Goal: Task Accomplishment & Management: Complete application form

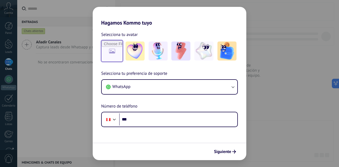
click at [114, 50] on input "file" at bounding box center [112, 51] width 21 height 21
type input "**********"
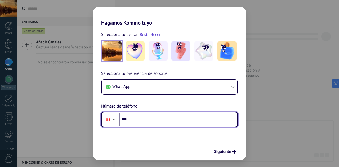
click at [180, 122] on input "***" at bounding box center [178, 120] width 118 height 12
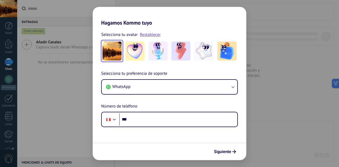
click at [73, 86] on div "Hagamos Kommo tuyo Selecciona tu avatar Restablecer Selecciona tu preferencia d…" at bounding box center [169, 83] width 339 height 167
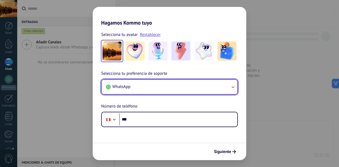
click at [232, 89] on icon "button" at bounding box center [232, 87] width 5 height 5
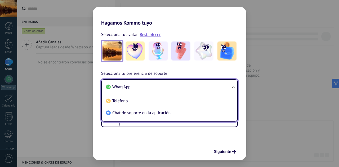
click at [232, 89] on ul "WhatsApp Teléfono Chat de soporte en la aplicación" at bounding box center [169, 100] width 137 height 42
click at [129, 127] on div "Phone ***" at bounding box center [169, 119] width 137 height 15
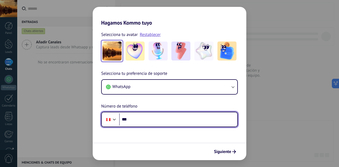
click at [130, 115] on input "***" at bounding box center [178, 120] width 118 height 12
type input "**********"
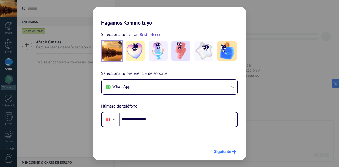
click at [226, 152] on span "Siguiente" at bounding box center [222, 152] width 17 height 4
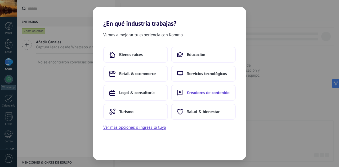
click at [206, 94] on span "Creadores de contenido" at bounding box center [208, 92] width 43 height 5
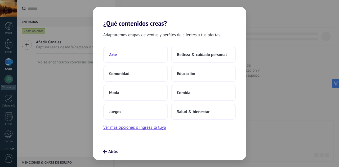
click at [146, 56] on button "Arte" at bounding box center [135, 55] width 65 height 16
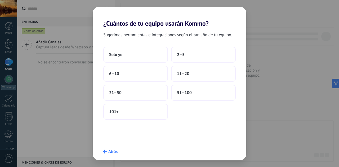
click at [105, 152] on use "submit" at bounding box center [105, 152] width 4 height 4
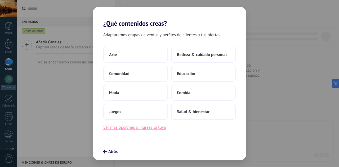
click at [132, 128] on button "Ver más opciones o ingresa la tuya" at bounding box center [134, 127] width 63 height 7
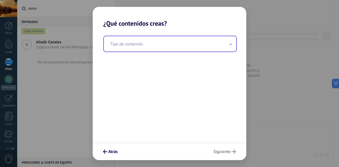
click at [231, 46] on span at bounding box center [230, 44] width 3 height 5
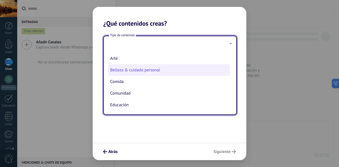
click at [152, 72] on li "Belleza & cuidado personal" at bounding box center [169, 70] width 122 height 12
type input "**********"
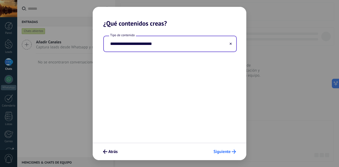
click at [221, 152] on span "Siguiente" at bounding box center [222, 152] width 17 height 4
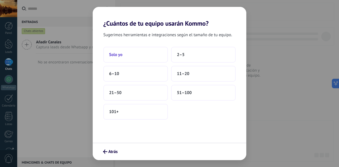
click at [154, 55] on button "Solo yo" at bounding box center [135, 55] width 65 height 16
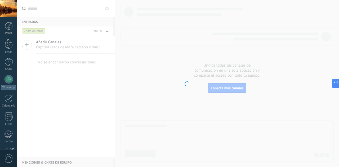
scroll to position [52, 0]
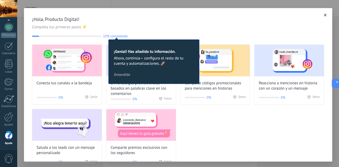
click at [187, 22] on span "¡Hola, Producto Digital!" at bounding box center [178, 19] width 292 height 6
click at [208, 122] on div "Conecta tus canales a la bandeja 0% 2 min Envía códigos promocionales basados e…" at bounding box center [178, 107] width 292 height 125
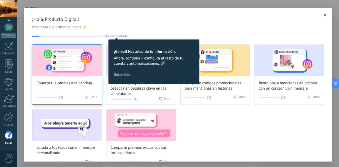
click at [74, 60] on img at bounding box center [66, 61] width 69 height 32
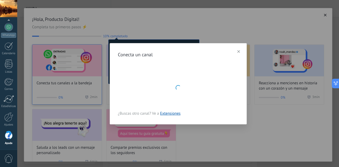
click at [74, 60] on div "Conecta un canal ¿Buscas otro canal? Ve a Extensiones" at bounding box center [178, 83] width 322 height 167
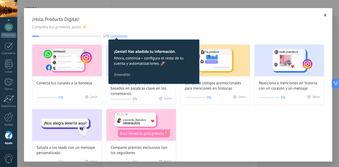
click at [120, 75] on span "Entendido" at bounding box center [122, 75] width 16 height 4
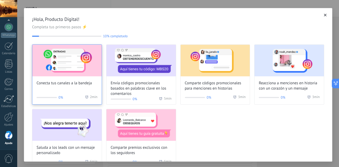
click at [66, 69] on img at bounding box center [66, 61] width 69 height 32
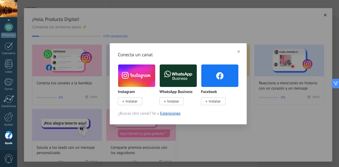
click at [166, 102] on span "Instalar" at bounding box center [171, 101] width 24 height 8
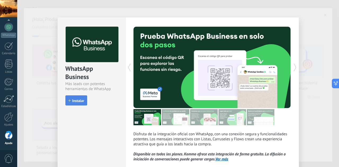
click at [74, 102] on span "Instalar" at bounding box center [78, 101] width 12 height 4
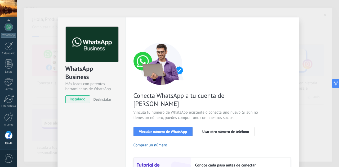
drag, startPoint x: 285, startPoint y: 47, endPoint x: 294, endPoint y: 79, distance: 33.1
click at [294, 79] on div "Configuraciones Autorizaciones This tab logs the users who have granted integra…" at bounding box center [212, 120] width 174 height 207
drag, startPoint x: 336, startPoint y: 101, endPoint x: 339, endPoint y: 130, distance: 28.2
click at [339, 130] on div "WhatsApp Business Más leads con potentes herramientas de WhatsApp instalado Des…" at bounding box center [178, 83] width 322 height 167
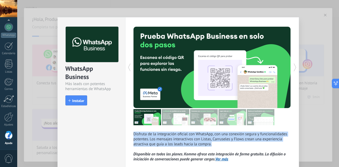
drag, startPoint x: 330, startPoint y: 115, endPoint x: 337, endPoint y: 145, distance: 31.0
click at [337, 145] on div "WhatsApp Business Más leads con potentes herramientas de WhatsApp install Insta…" at bounding box center [178, 83] width 322 height 167
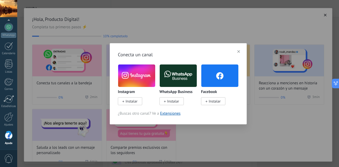
click at [210, 100] on span "Instalar" at bounding box center [215, 101] width 12 height 5
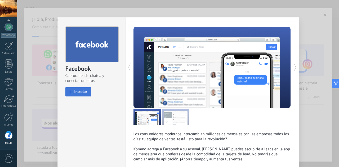
click at [81, 94] on span "Instalar" at bounding box center [80, 92] width 13 height 4
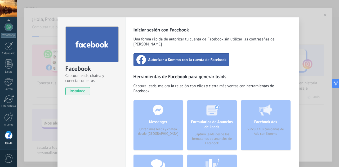
click at [198, 57] on span "Autorizar a Kommo con la cuenta de Facebook" at bounding box center [187, 59] width 78 height 5
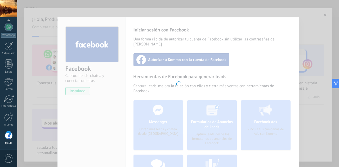
click at [269, 61] on div at bounding box center [178, 83] width 322 height 167
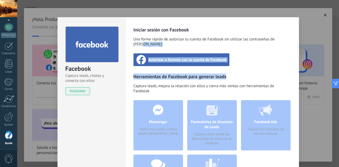
drag, startPoint x: 329, startPoint y: 36, endPoint x: 331, endPoint y: 72, distance: 35.8
click at [331, 72] on div "Facebook Captura leads, chatea y conecta con ellos instalado Desinstalar Inicia…" at bounding box center [178, 83] width 322 height 167
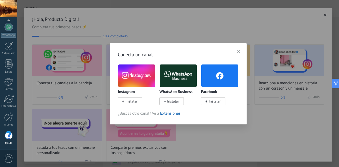
click at [173, 100] on span "Instalar" at bounding box center [173, 101] width 12 height 5
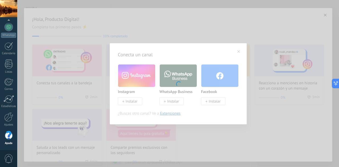
click at [126, 91] on div at bounding box center [178, 83] width 322 height 167
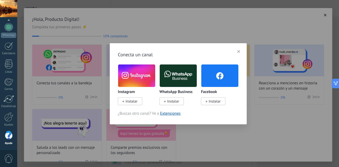
click at [175, 101] on span "Instalar" at bounding box center [173, 101] width 12 height 5
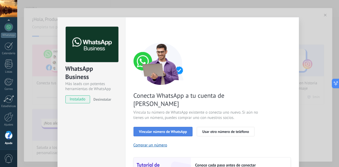
click at [154, 130] on span "Vincular número de WhatsApp" at bounding box center [163, 132] width 48 height 4
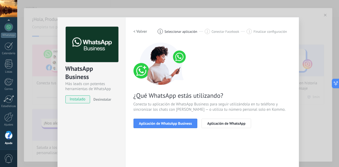
click at [141, 33] on h2 "< Volver" at bounding box center [141, 31] width 14 height 5
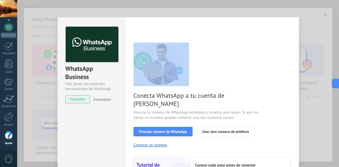
drag, startPoint x: 328, startPoint y: 26, endPoint x: 337, endPoint y: 58, distance: 32.7
click at [337, 58] on div "WhatsApp Business Más leads con potentes herramientas de WhatsApp instalado Des…" at bounding box center [178, 83] width 322 height 167
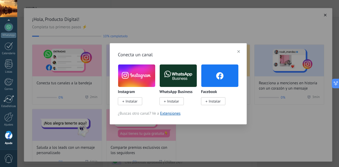
click at [129, 103] on span "Instalar" at bounding box center [132, 101] width 12 height 5
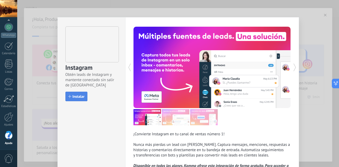
click at [81, 99] on button "Instalar" at bounding box center [76, 97] width 22 height 10
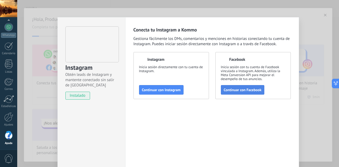
click at [243, 90] on span "Continuar con Facebook" at bounding box center [243, 90] width 38 height 4
